Goal: Browse casually

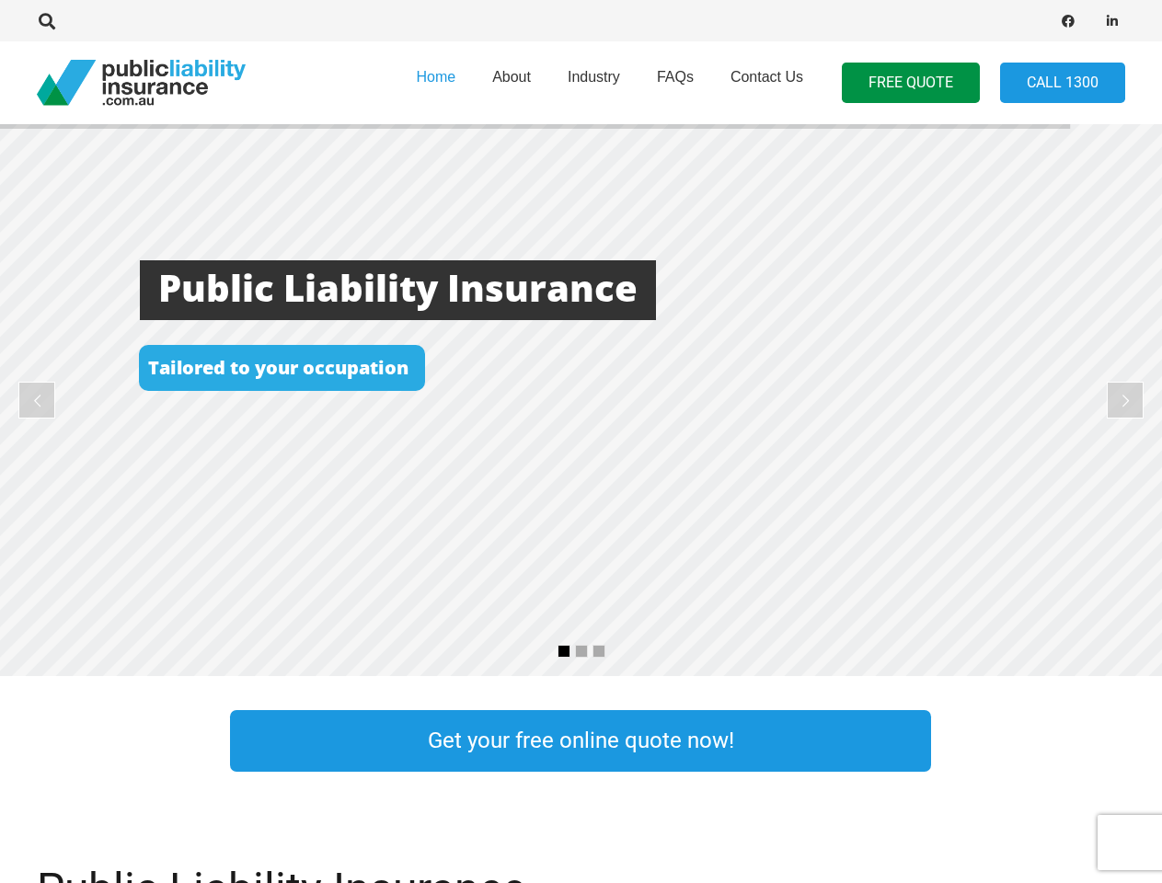
click at [580, 442] on rs-layer at bounding box center [581, 400] width 1162 height 552
click at [47, 21] on icon "Search" at bounding box center [47, 21] width 17 height 17
click at [78, 21] on div at bounding box center [293, 21] width 513 height 58
click at [580, 400] on rs-layer at bounding box center [581, 400] width 1162 height 552
click at [37, 400] on rs-arrow at bounding box center [36, 400] width 37 height 37
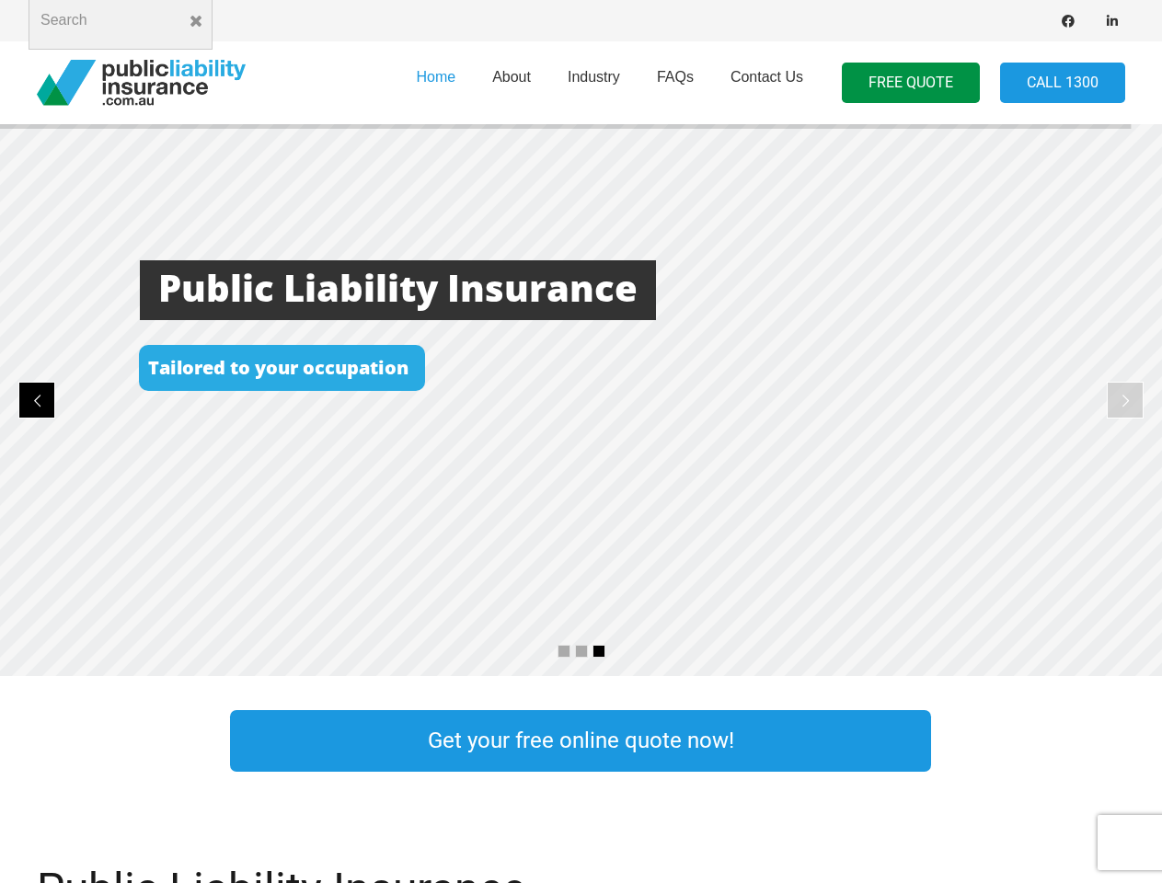
click at [1125, 400] on rs-arrow at bounding box center [1125, 400] width 37 height 37
click at [564, 651] on rs-bullet at bounding box center [563, 651] width 13 height 13
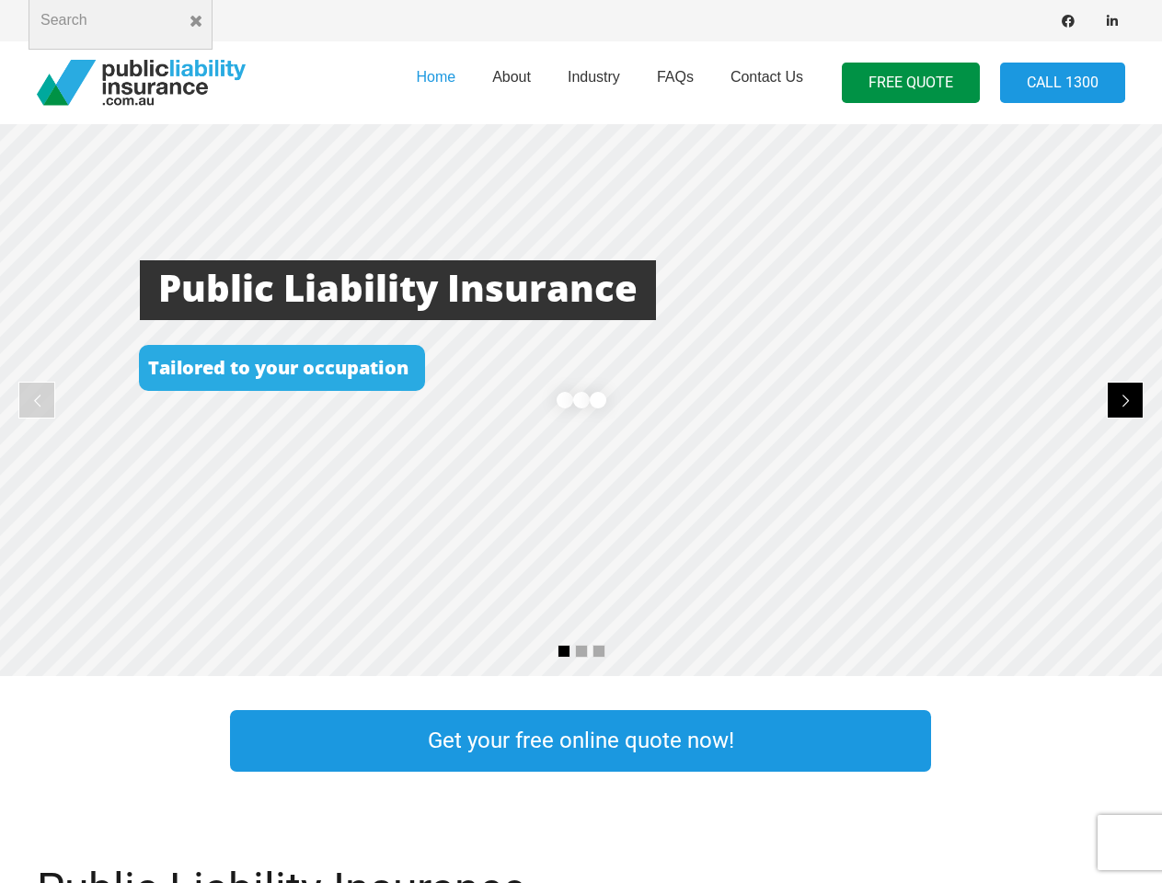
click at [581, 651] on rs-bullet at bounding box center [581, 651] width 13 height 13
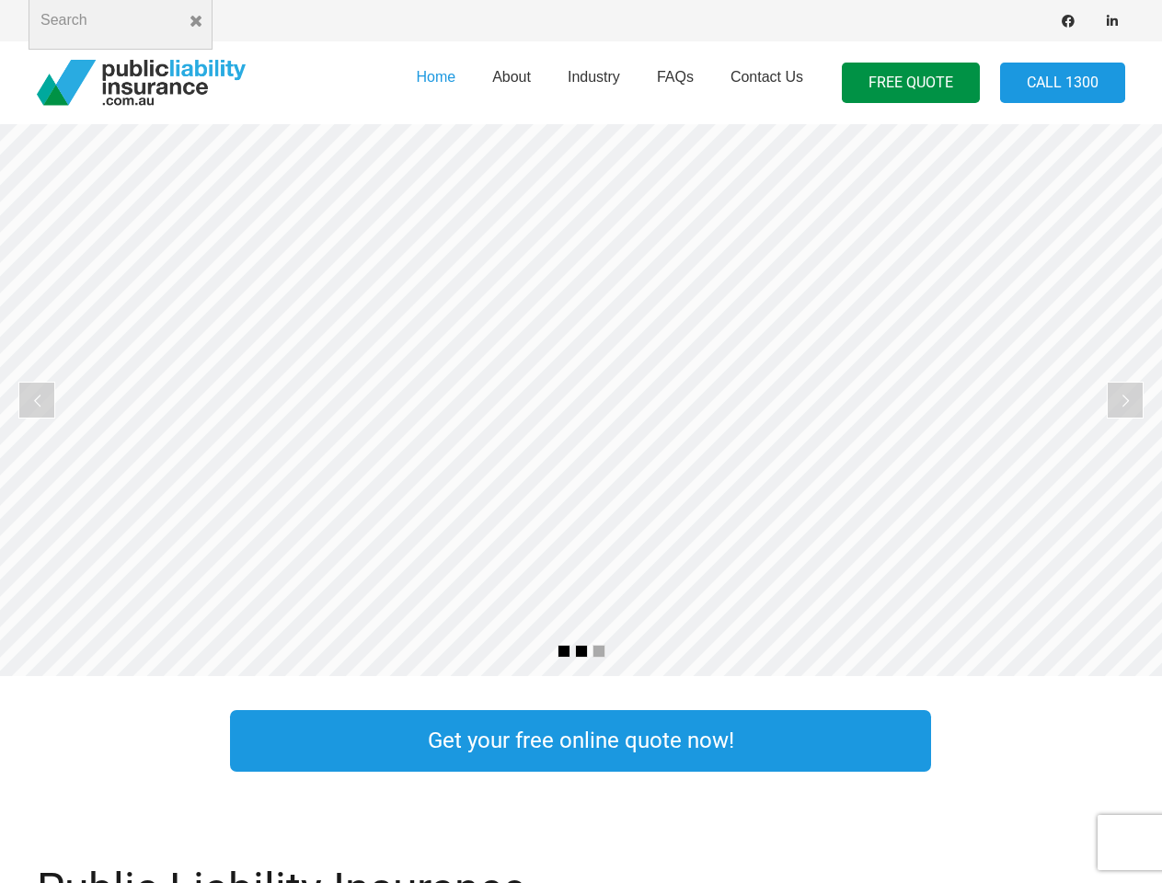
click at [599, 651] on rs-bullet at bounding box center [598, 651] width 13 height 13
click at [580, 400] on rs-slide "Cost Effective Public Liability Insurance Start Your Free Quote Online Now" at bounding box center [581, 400] width 1162 height 552
